Goal: Task Accomplishment & Management: Manage account settings

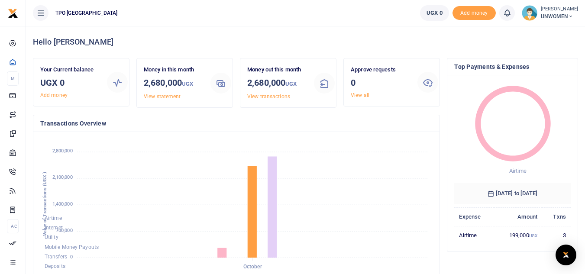
click at [529, 12] on img at bounding box center [530, 13] width 16 height 16
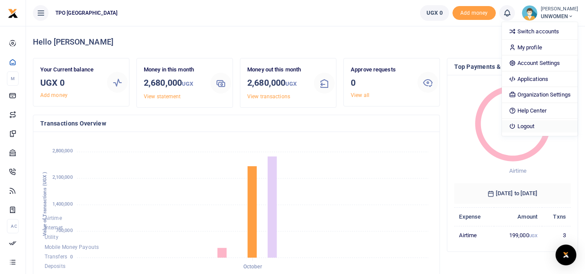
click at [519, 125] on link "Logout" at bounding box center [540, 126] width 76 height 12
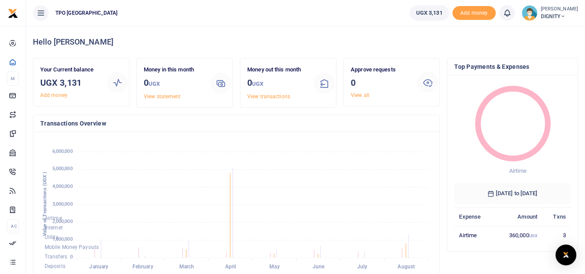
click at [526, 15] on img at bounding box center [530, 13] width 16 height 16
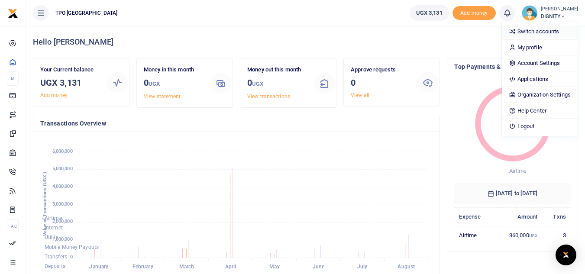
click at [533, 33] on link "Switch accounts" at bounding box center [540, 32] width 76 height 12
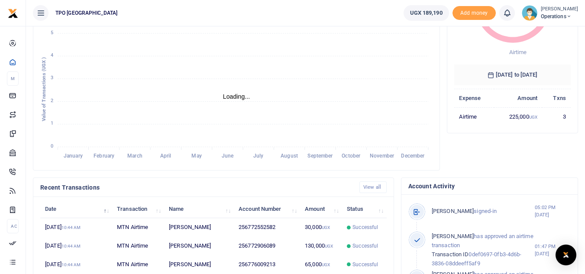
scroll to position [115, 0]
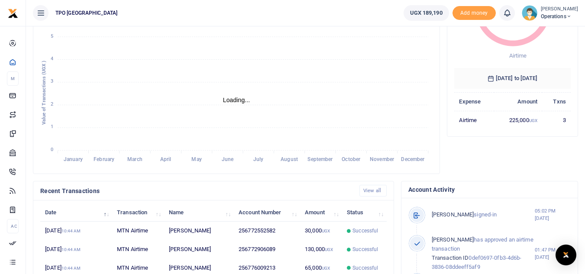
click at [529, 14] on img at bounding box center [530, 13] width 16 height 16
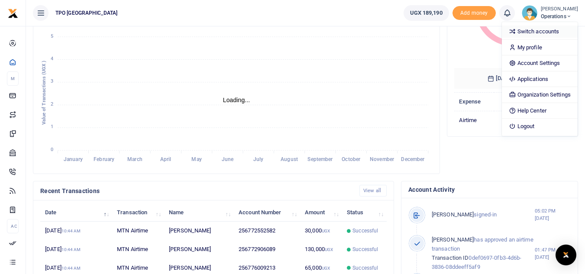
click at [534, 31] on link "Switch accounts" at bounding box center [540, 32] width 76 height 12
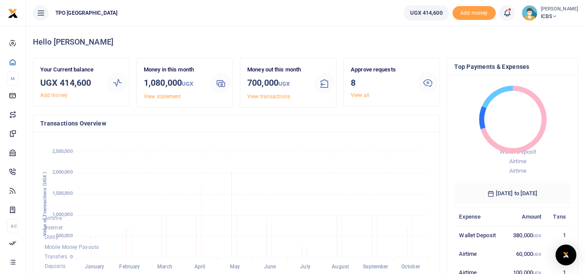
click at [527, 15] on img at bounding box center [530, 13] width 16 height 16
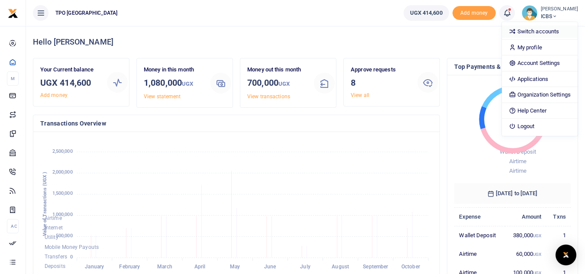
click at [532, 32] on link "Switch accounts" at bounding box center [540, 32] width 76 height 12
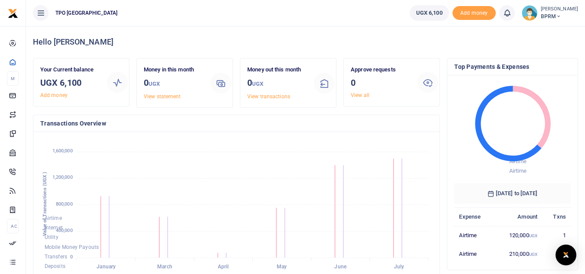
click at [529, 15] on img at bounding box center [530, 13] width 16 height 16
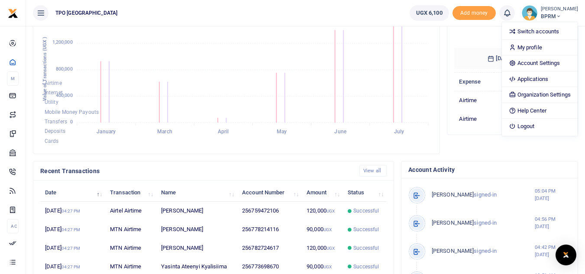
scroll to position [138, 0]
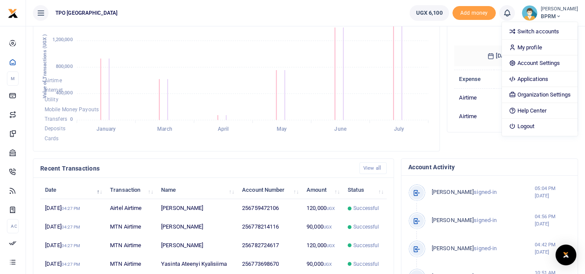
click at [582, 200] on div "Hello ALOYSIUS Your Current balance UGX 6,100 Add money Money in this month 0 U…" at bounding box center [305, 133] width 559 height 491
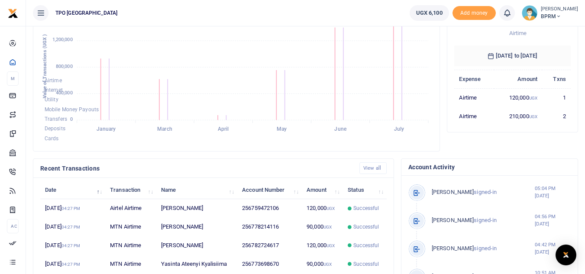
click at [528, 17] on img at bounding box center [530, 13] width 16 height 16
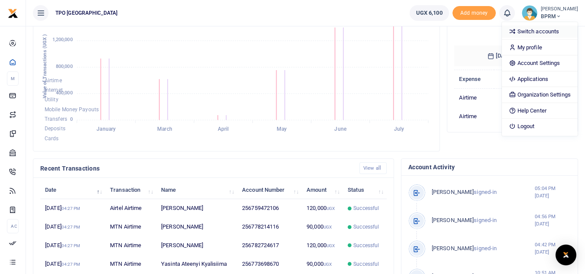
click at [532, 32] on link "Switch accounts" at bounding box center [540, 32] width 76 height 12
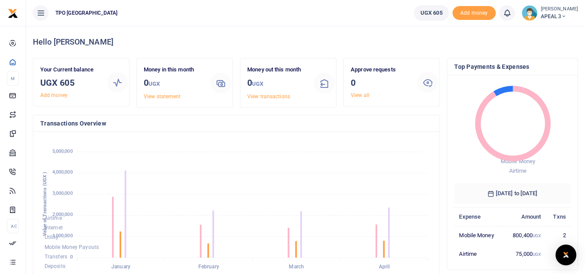
click at [506, 17] on icon at bounding box center [507, 13] width 9 height 10
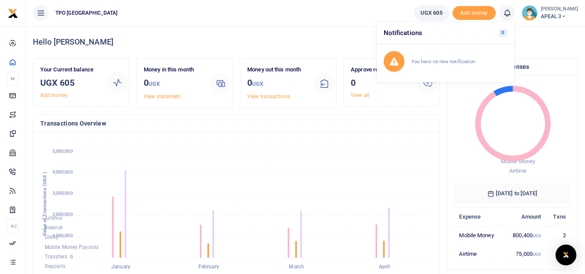
click at [530, 17] on img at bounding box center [530, 13] width 16 height 16
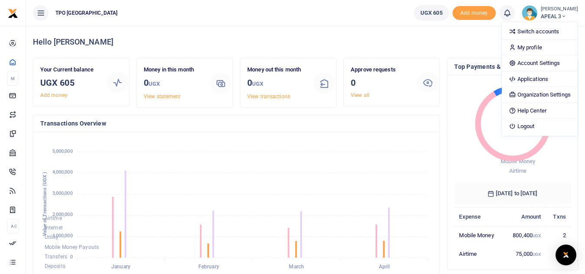
click at [530, 17] on img at bounding box center [530, 13] width 16 height 16
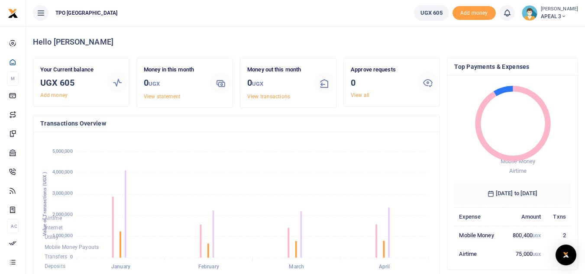
click at [530, 17] on img at bounding box center [530, 13] width 16 height 16
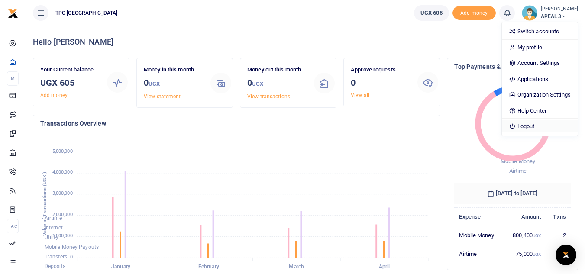
click at [529, 126] on link "Logout" at bounding box center [540, 126] width 76 height 12
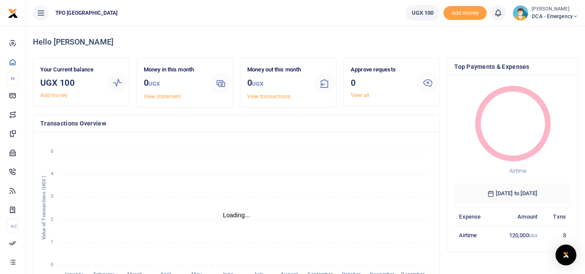
click at [523, 15] on img at bounding box center [521, 13] width 16 height 16
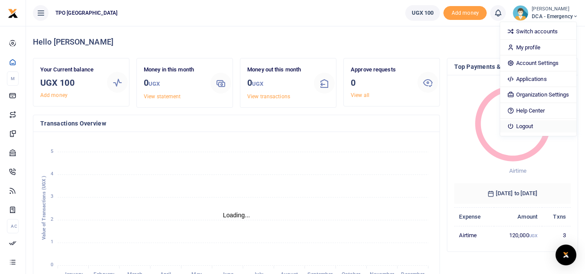
click at [522, 123] on link "Logout" at bounding box center [538, 126] width 76 height 12
